Goal: Find contact information: Find contact information

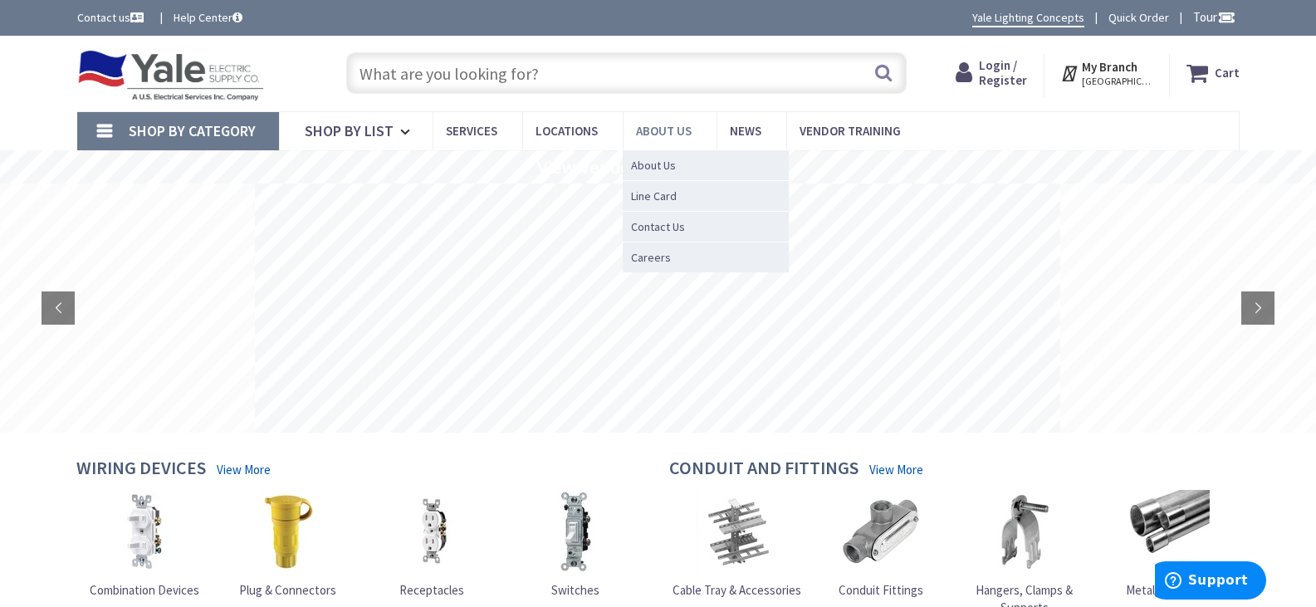
click at [660, 125] on span "About Us" at bounding box center [664, 131] width 56 height 16
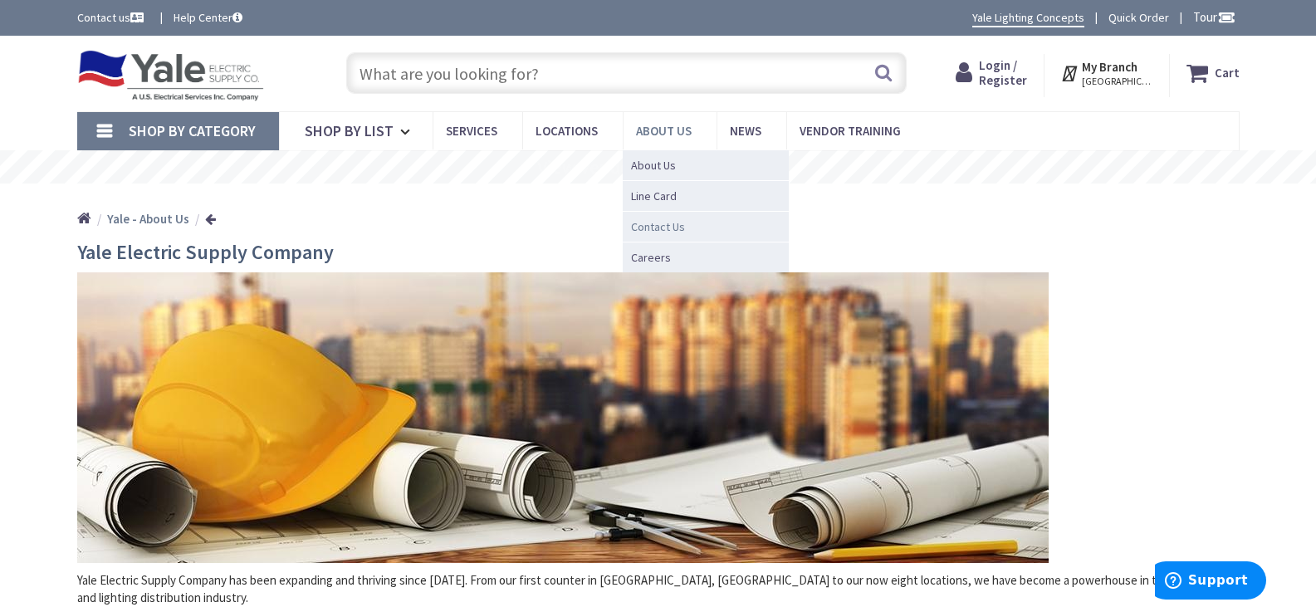
click at [671, 233] on span "Contact Us" at bounding box center [658, 226] width 54 height 17
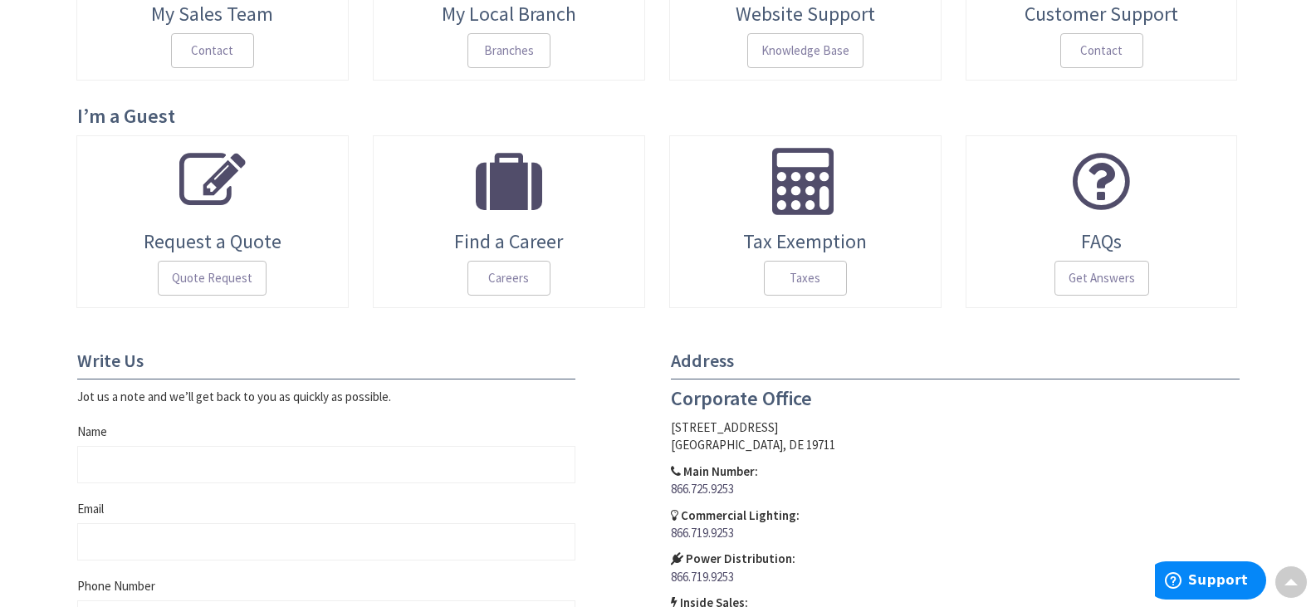
scroll to position [415, 0]
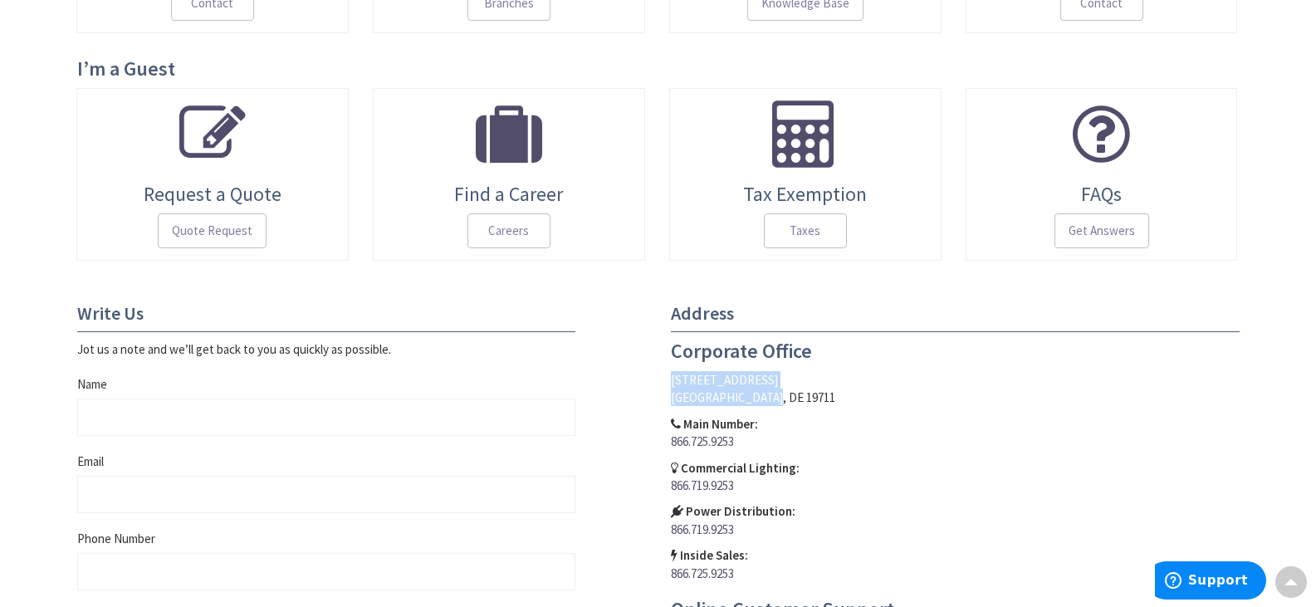
drag, startPoint x: 772, startPoint y: 401, endPoint x: 670, endPoint y: 385, distance: 102.7
click at [671, 385] on p "302 Gabor Dr., Newark, DE 19711" at bounding box center [955, 389] width 569 height 36
copy p "302 Gabor Dr., Newark, DE 19711"
click at [806, 419] on p "Main Number: 866.725.9253" at bounding box center [955, 433] width 569 height 36
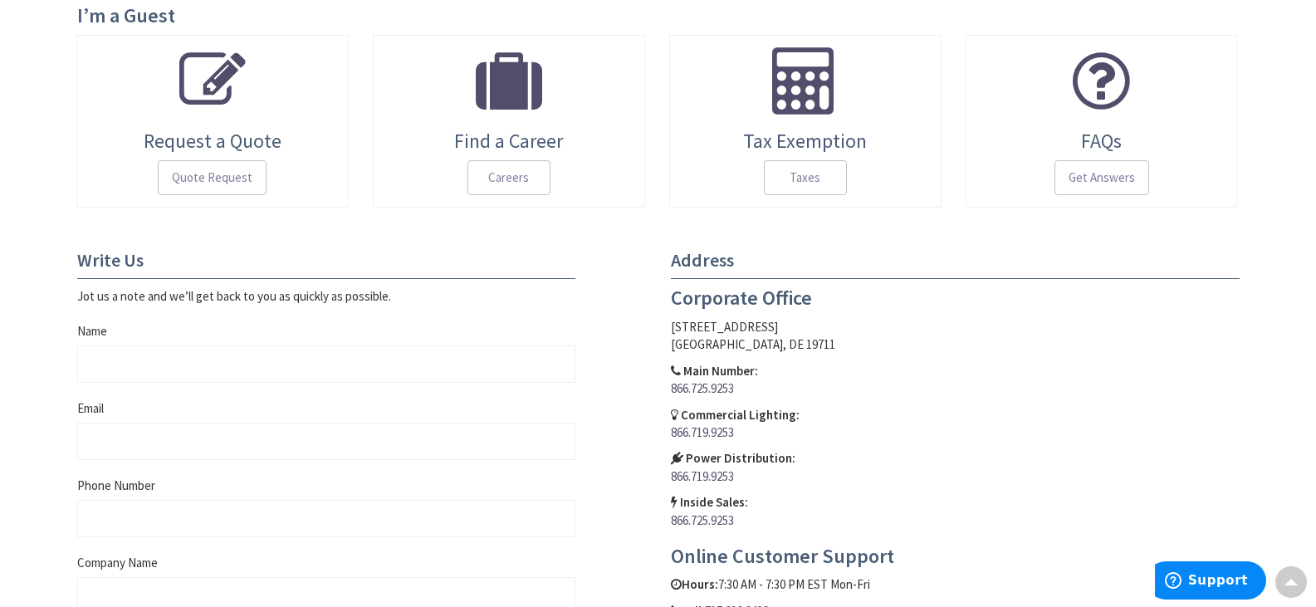
scroll to position [498, 0]
